Goal: Transaction & Acquisition: Subscribe to service/newsletter

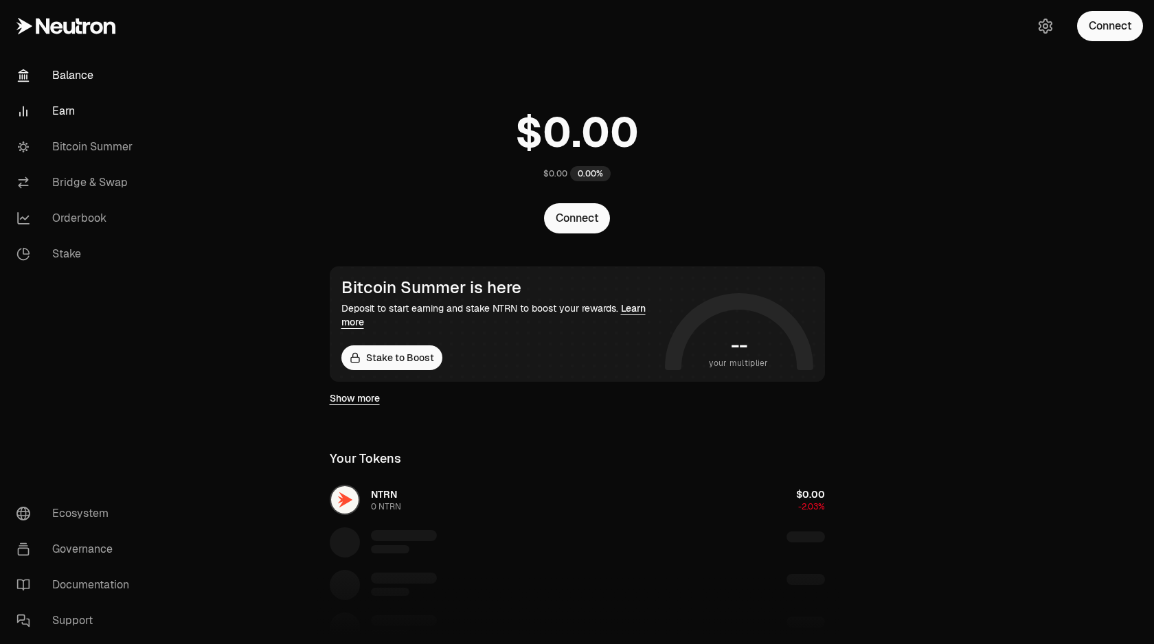
click at [71, 113] on link "Earn" at bounding box center [76, 111] width 143 height 36
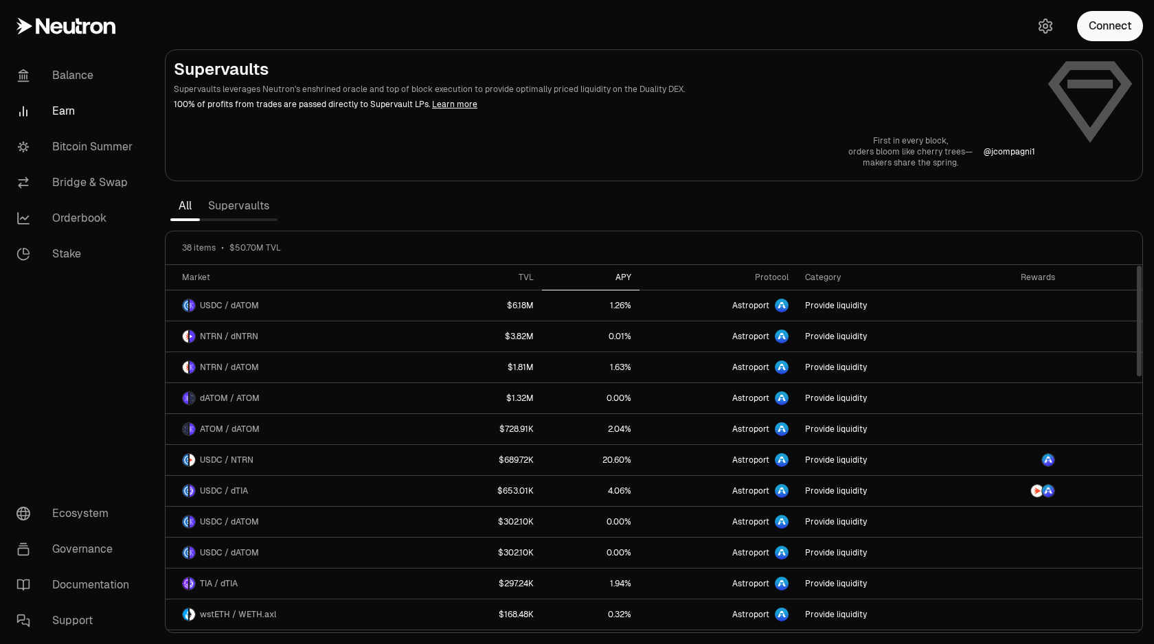
click at [629, 279] on div "APY" at bounding box center [590, 277] width 81 height 11
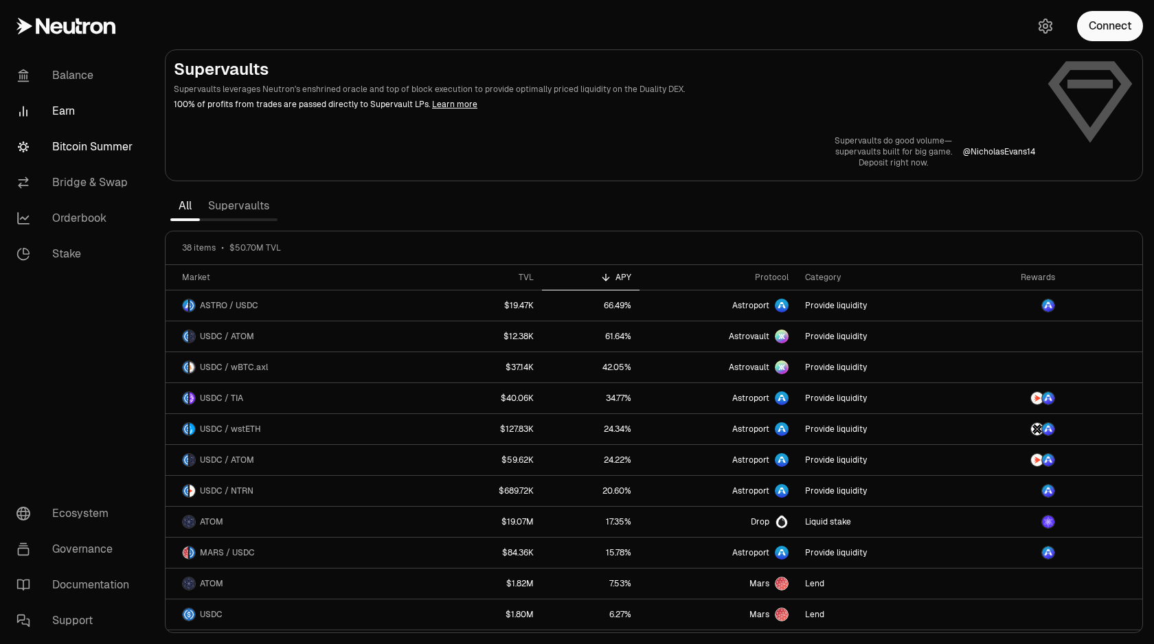
click at [66, 139] on link "Bitcoin Summer" at bounding box center [76, 147] width 143 height 36
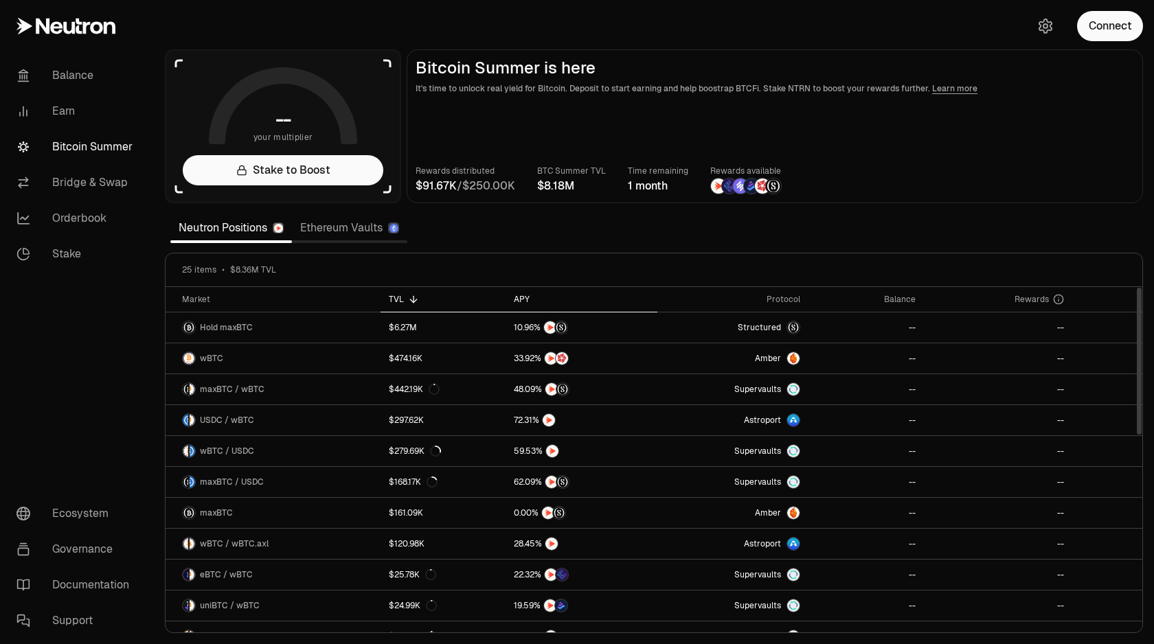
click at [521, 299] on div "APY" at bounding box center [581, 299] width 135 height 11
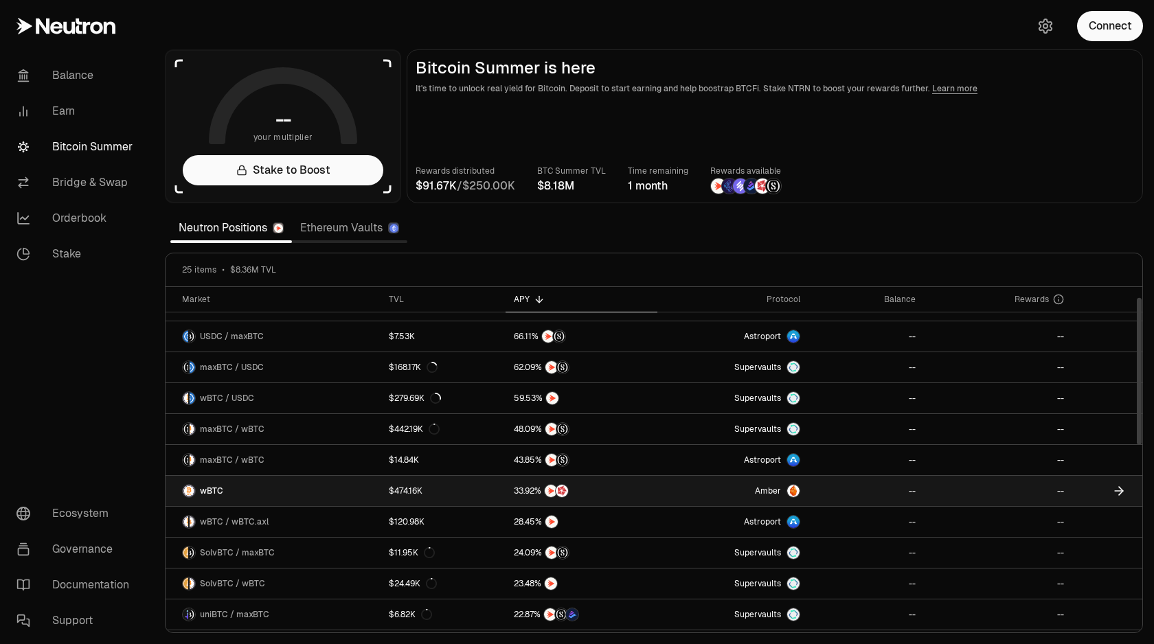
scroll to position [27, 0]
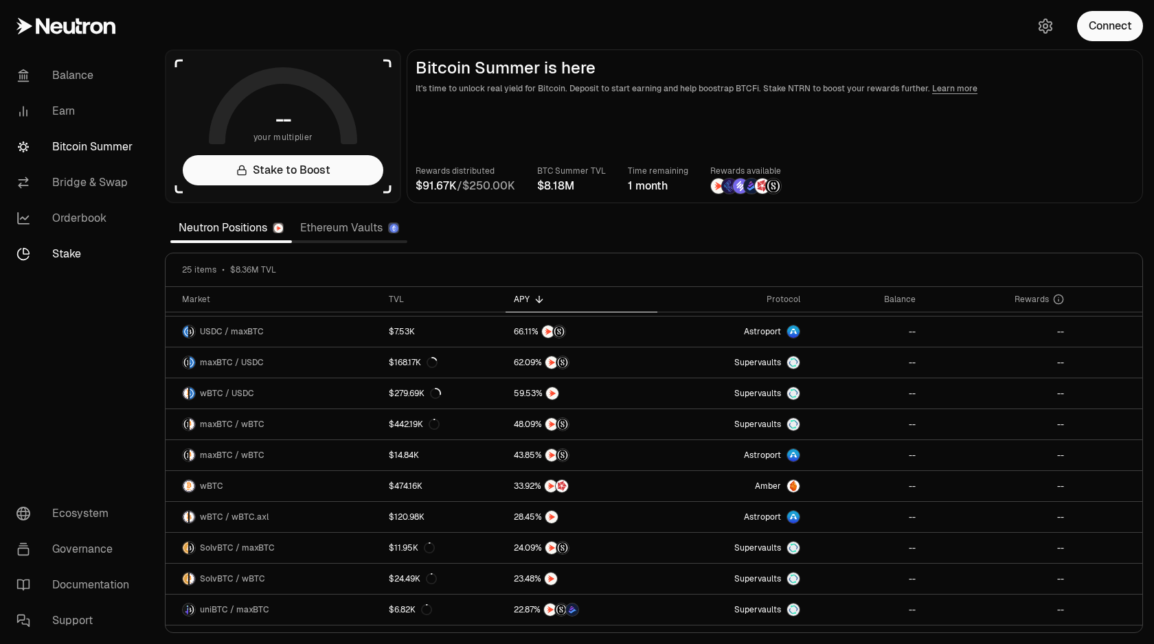
click at [67, 252] on link "Stake" at bounding box center [76, 254] width 143 height 36
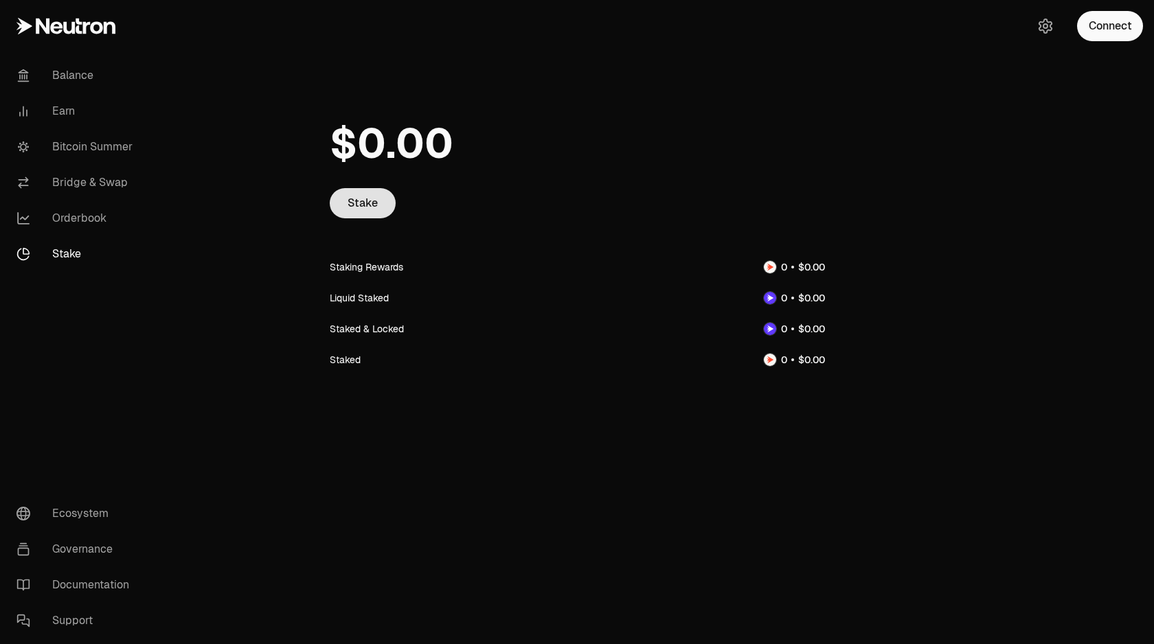
click at [346, 202] on link "Stake" at bounding box center [363, 203] width 66 height 30
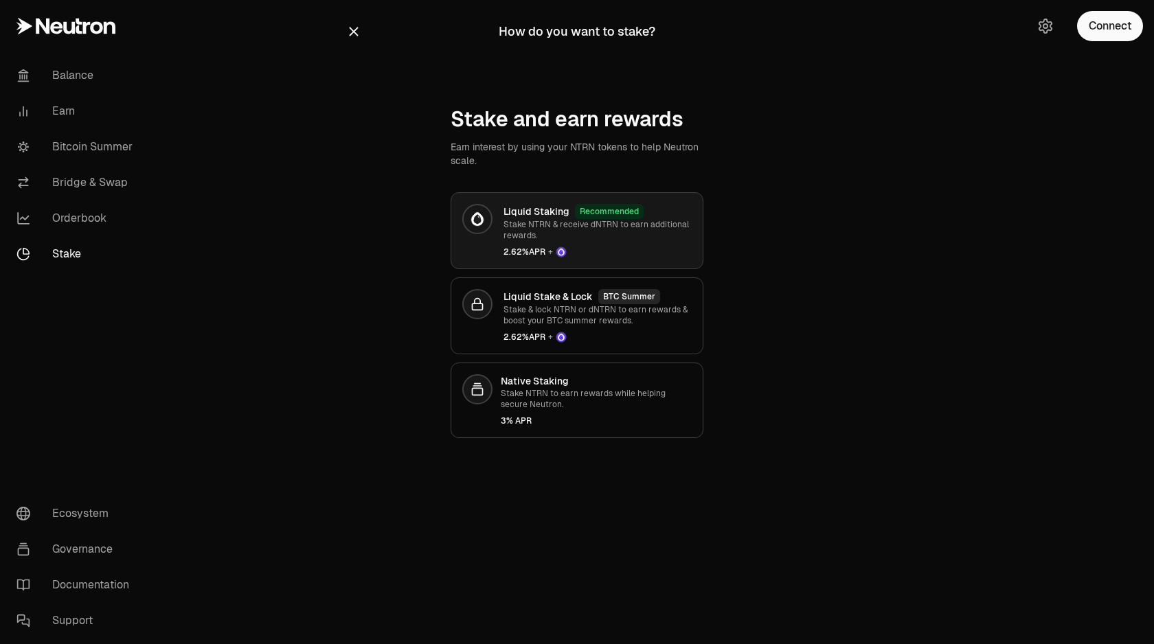
click at [563, 253] on icon at bounding box center [561, 253] width 7 height 8
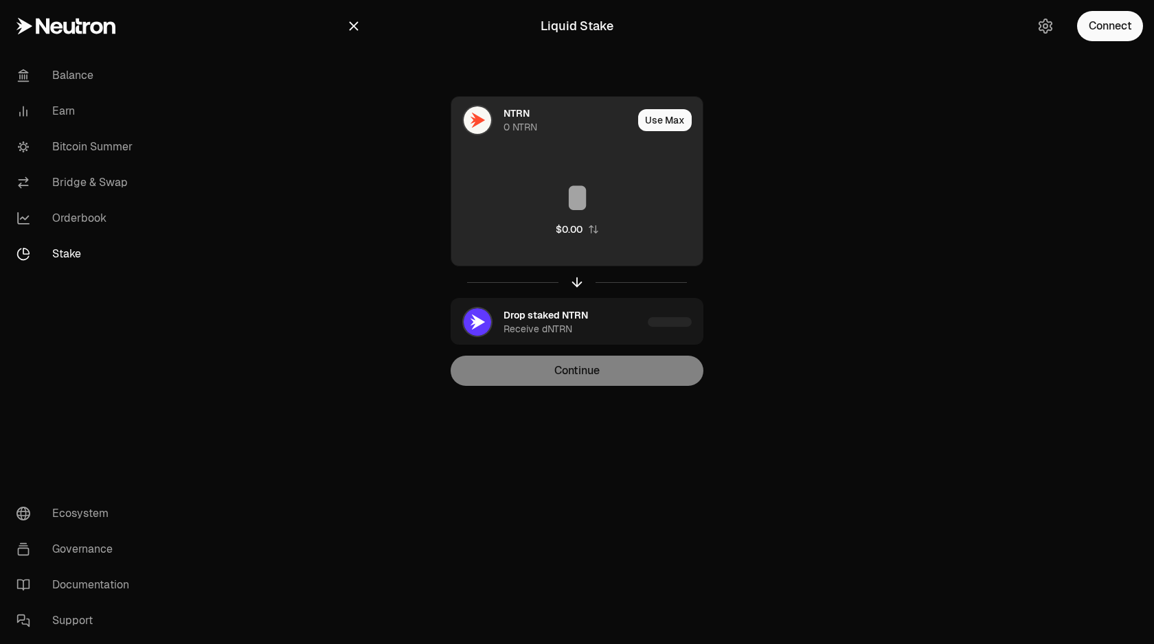
click at [582, 204] on input at bounding box center [576, 197] width 251 height 41
type input "***"
